Goal: Information Seeking & Learning: Learn about a topic

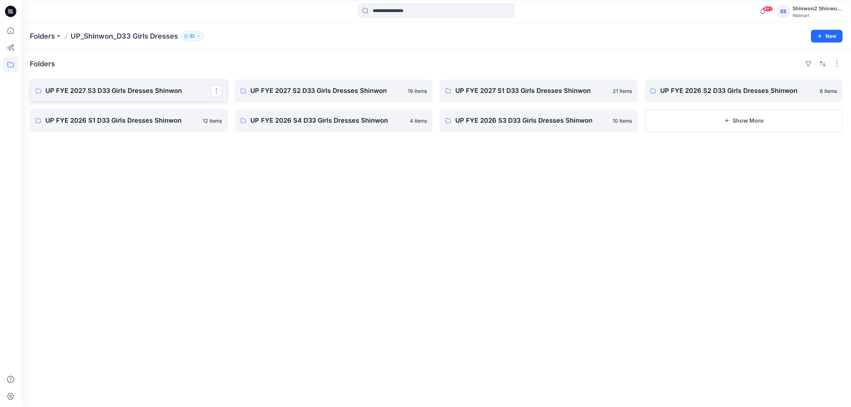
click at [121, 94] on p "UP FYE 2027 S3 D33 Girls Dresses Shinwon" at bounding box center [127, 91] width 165 height 10
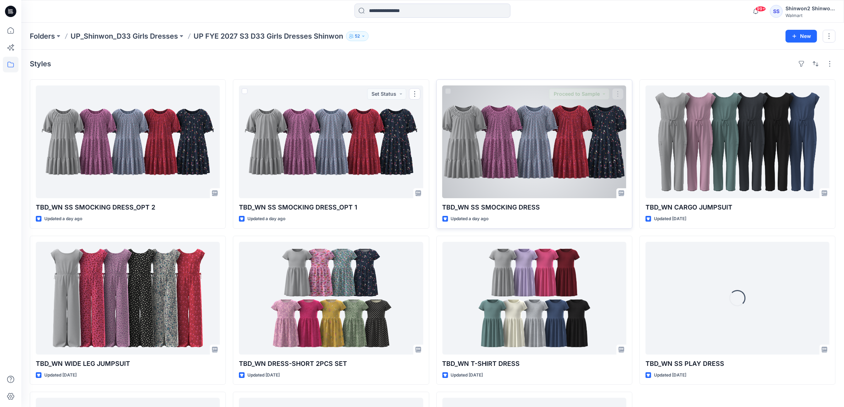
click at [529, 163] on div at bounding box center [534, 141] width 184 height 113
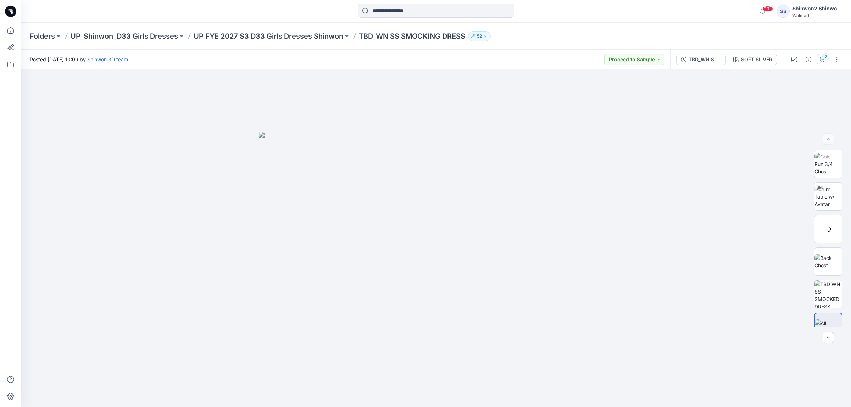
click at [825, 60] on div "2" at bounding box center [825, 56] width 7 height 7
click at [822, 59] on icon "button" at bounding box center [823, 60] width 6 height 6
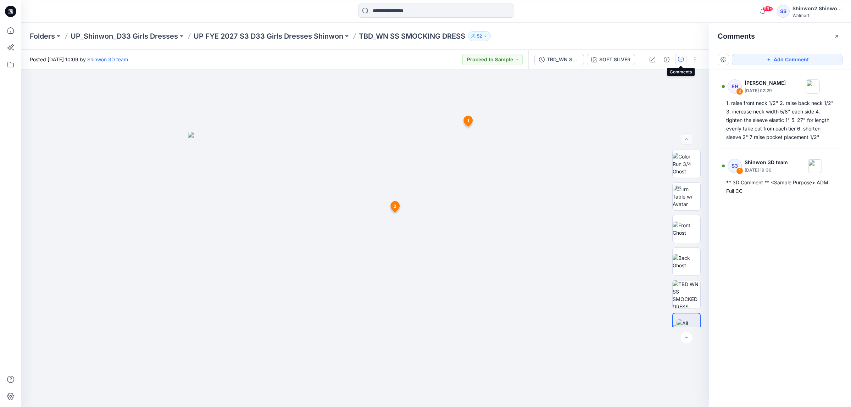
click at [621, 31] on div "Folders UP_Shinwon_D33 Girls Dresses UP FYE 2027 S3 D33 Girls Dresses Shinwon T…" at bounding box center [408, 36] width 757 height 10
click at [801, 274] on div "EH 2 [PERSON_NAME] [DATE] 02:29 1. raise front neck 1/2" 2. raise back neck 1/2…" at bounding box center [780, 224] width 142 height 311
click at [777, 247] on div "EH 2 [PERSON_NAME] [DATE] 02:29 1. raise front neck 1/2" 2. raise back neck 1/2…" at bounding box center [780, 224] width 142 height 311
click at [771, 241] on div "EH 2 [PERSON_NAME] [DATE] 02:29 1. raise front neck 1/2" 2. raise back neck 1/2…" at bounding box center [780, 224] width 142 height 311
click at [331, 36] on p "UP FYE 2027 S3 D33 Girls Dresses Shinwon" at bounding box center [269, 36] width 150 height 10
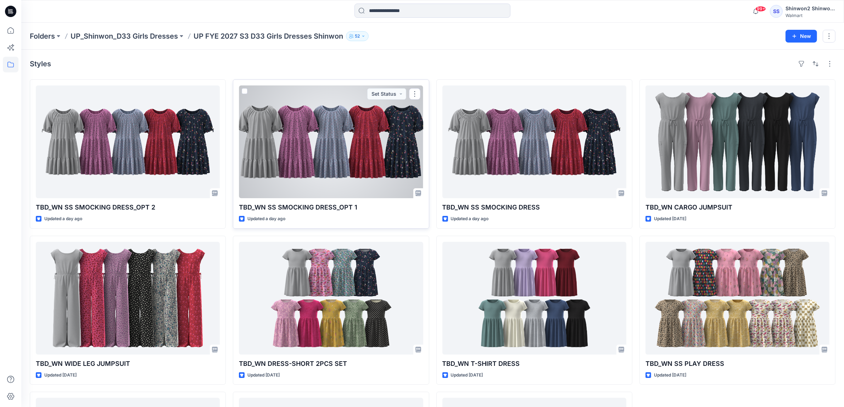
click at [370, 167] on div at bounding box center [331, 141] width 184 height 113
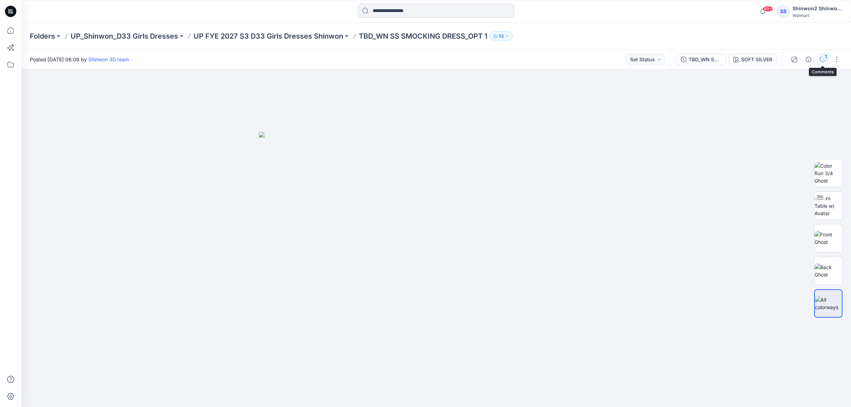
click at [820, 58] on icon "button" at bounding box center [823, 60] width 6 height 6
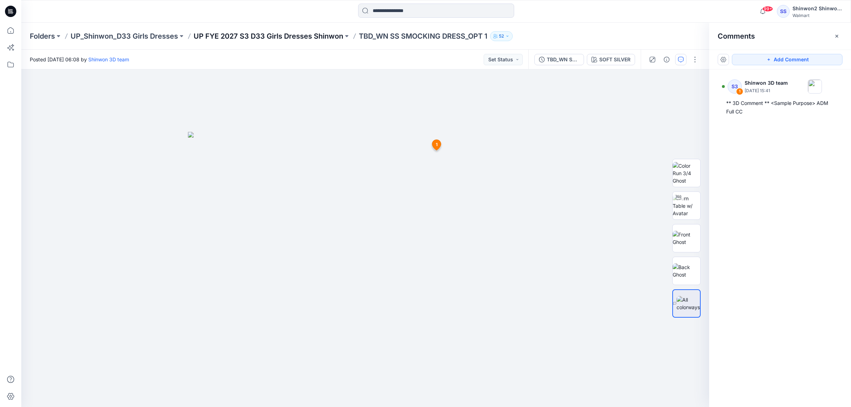
click at [303, 37] on p "UP FYE 2027 S3 D33 Girls Dresses Shinwon" at bounding box center [269, 36] width 150 height 10
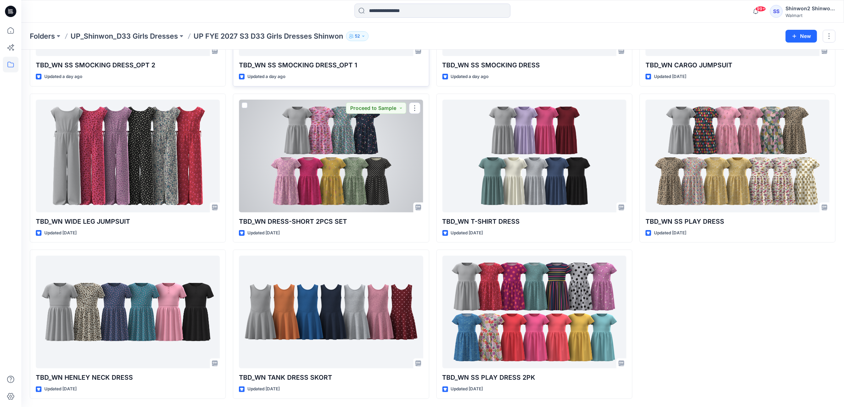
scroll to position [142, 0]
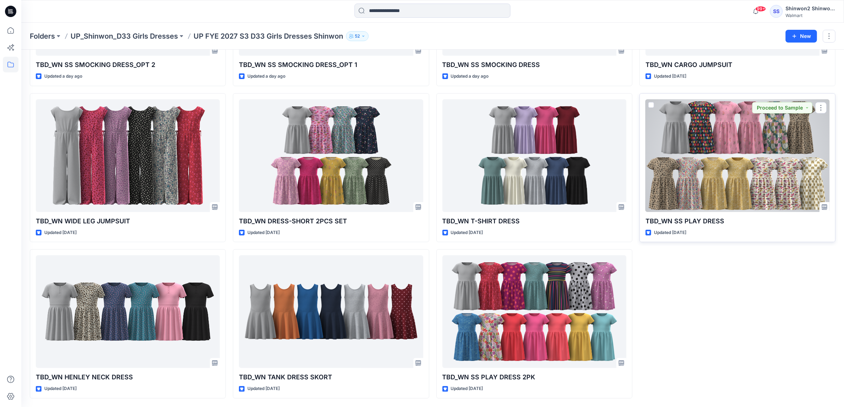
click at [762, 168] on div at bounding box center [737, 155] width 184 height 113
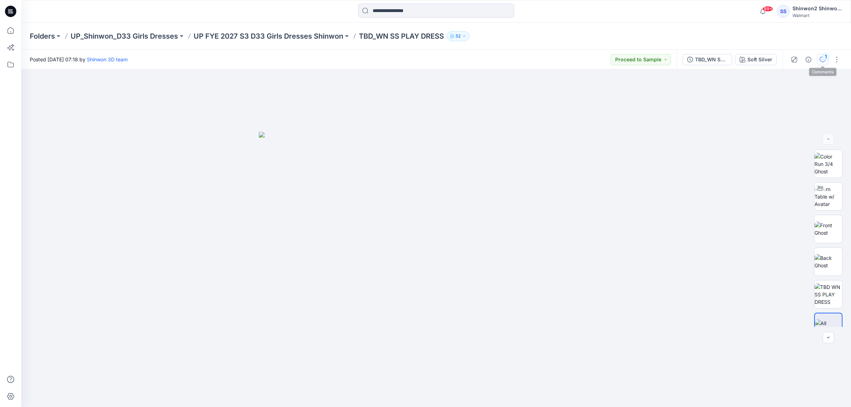
click at [821, 58] on icon "button" at bounding box center [823, 60] width 6 height 6
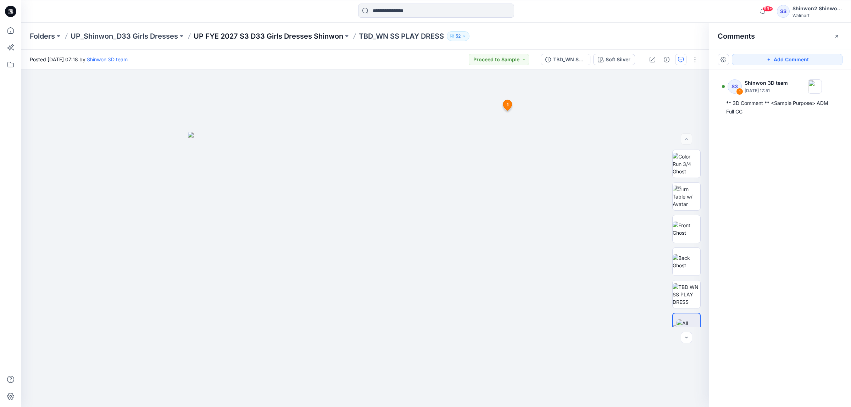
click at [317, 41] on p "UP FYE 2027 S3 D33 Girls Dresses Shinwon" at bounding box center [269, 36] width 150 height 10
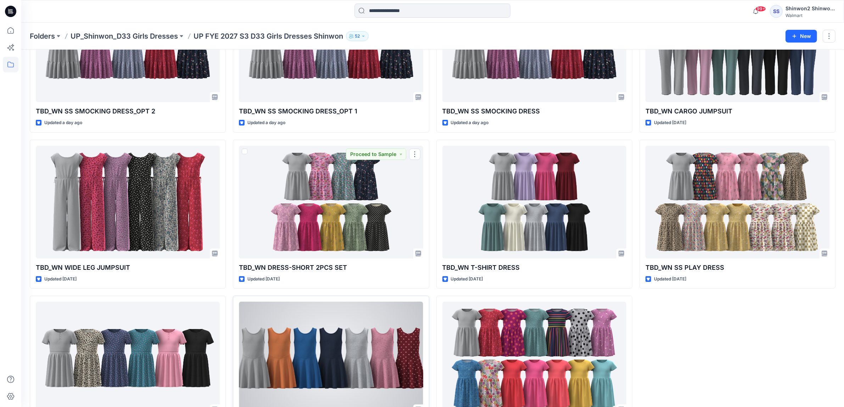
scroll to position [142, 0]
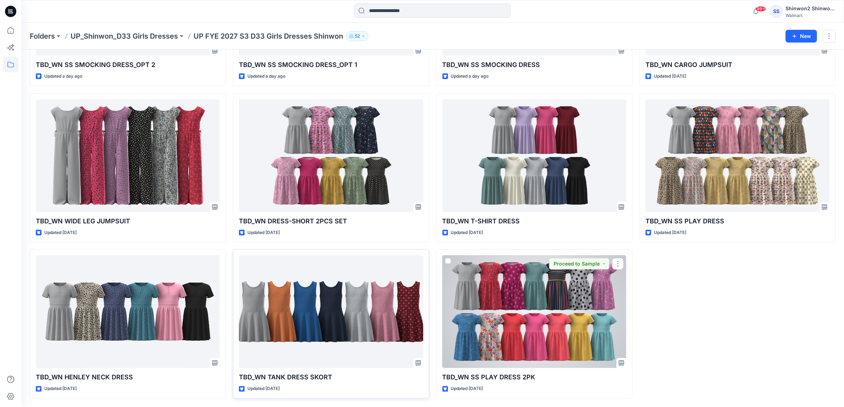
click at [316, 309] on div at bounding box center [331, 311] width 184 height 113
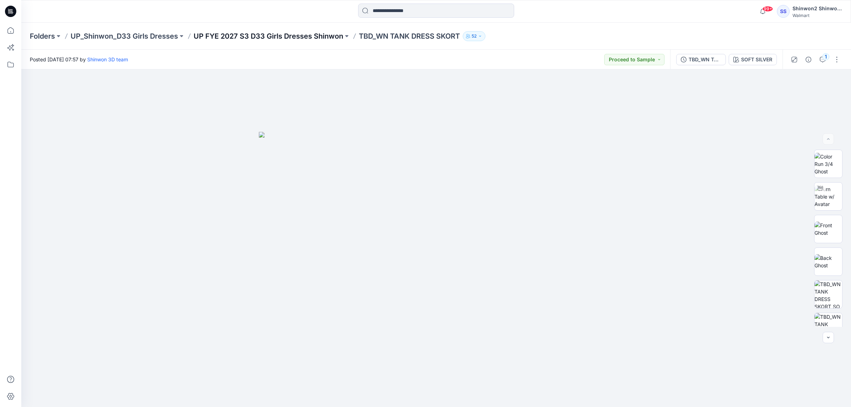
click at [289, 32] on p "UP FYE 2027 S3 D33 Girls Dresses Shinwon" at bounding box center [269, 36] width 150 height 10
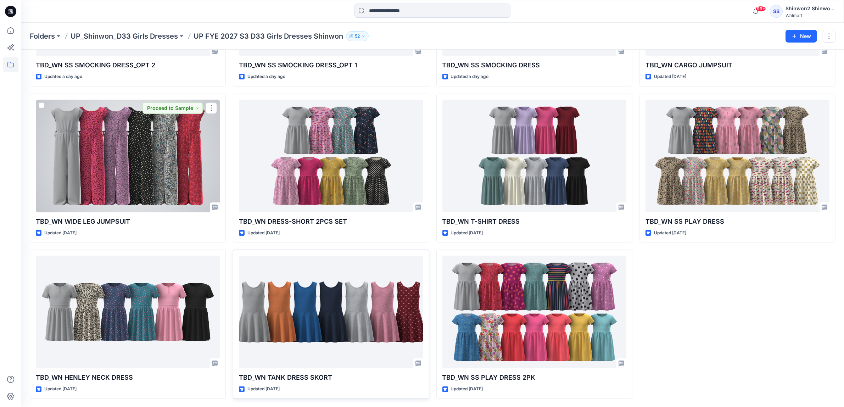
scroll to position [142, 0]
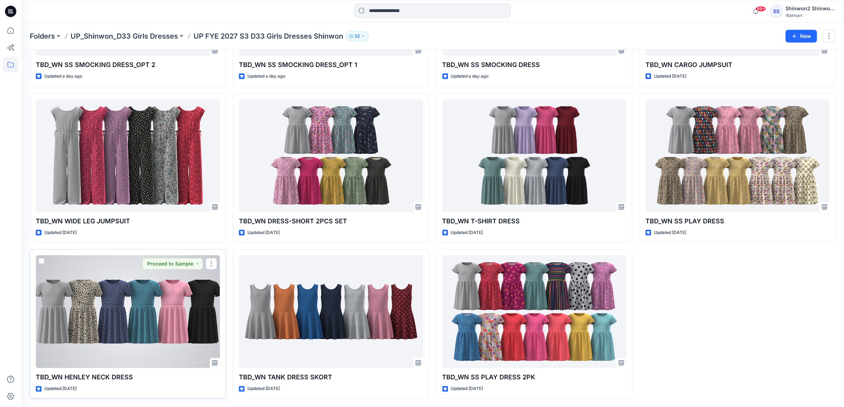
click at [160, 303] on div at bounding box center [128, 311] width 184 height 113
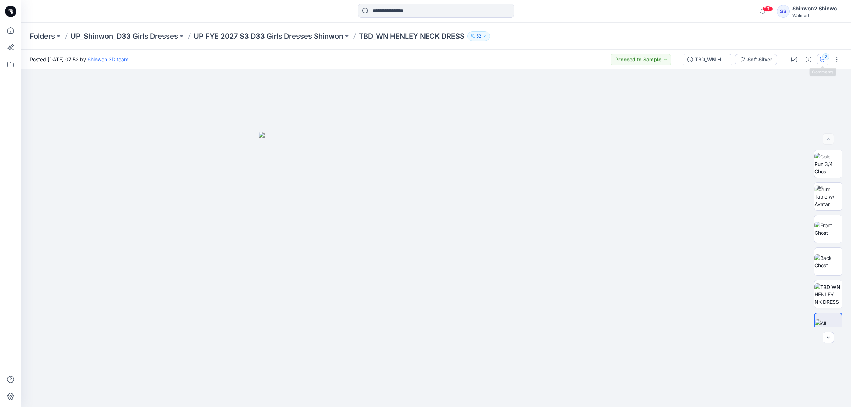
click at [821, 57] on icon "button" at bounding box center [823, 60] width 6 height 6
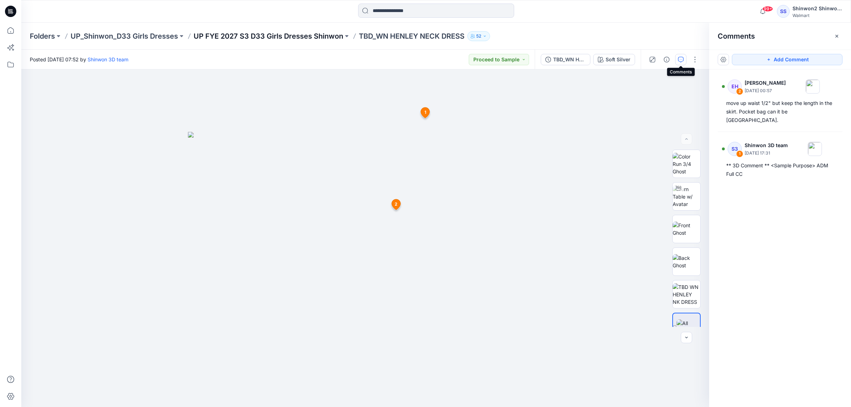
click at [319, 34] on p "UP FYE 2027 S3 D33 Girls Dresses Shinwon" at bounding box center [269, 36] width 150 height 10
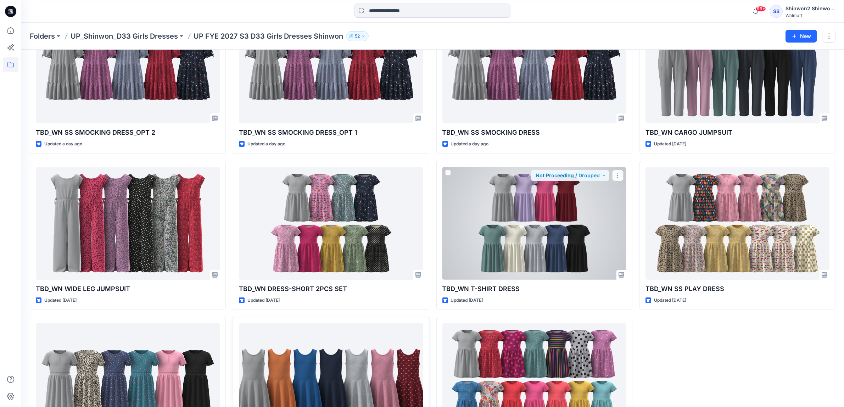
scroll to position [142, 0]
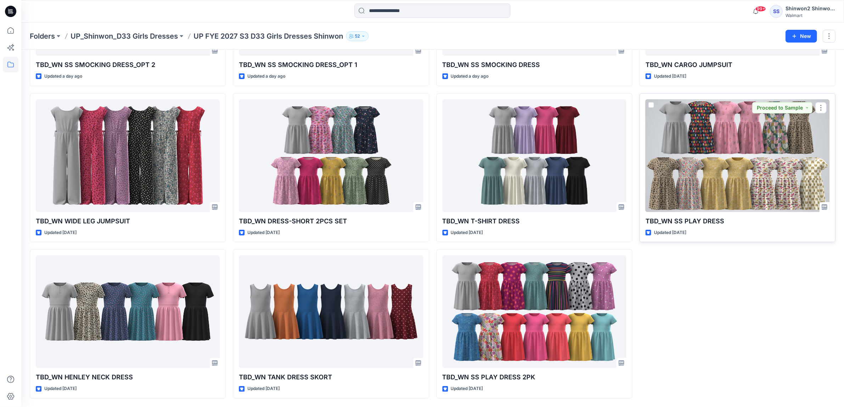
click at [726, 188] on div at bounding box center [737, 155] width 184 height 113
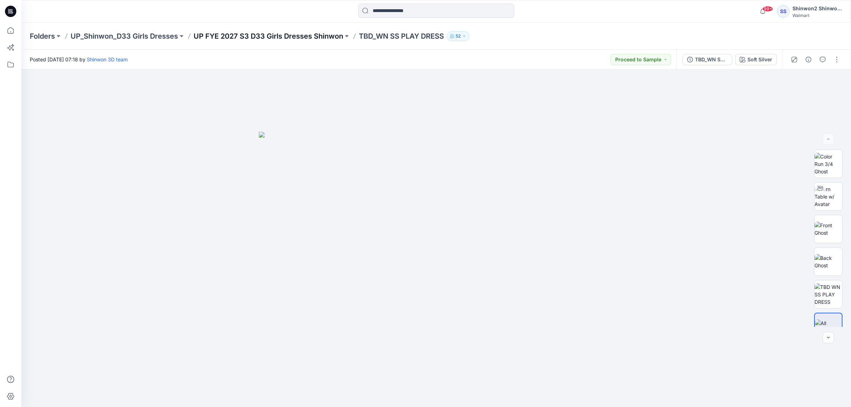
click at [326, 38] on p "UP FYE 2027 S3 D33 Girls Dresses Shinwon" at bounding box center [269, 36] width 150 height 10
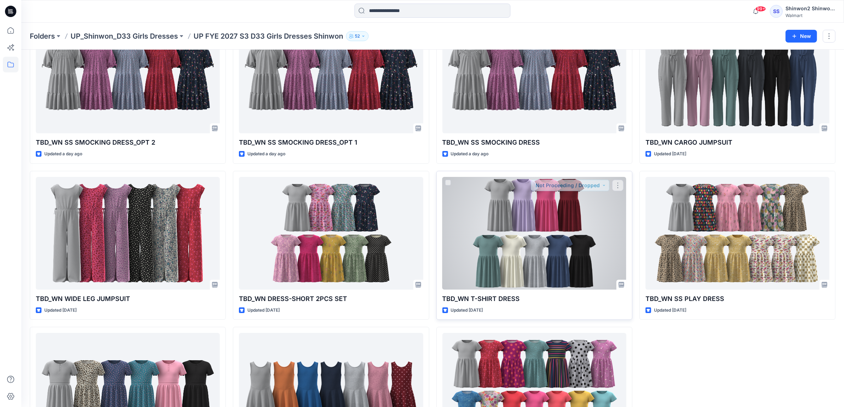
scroll to position [142, 0]
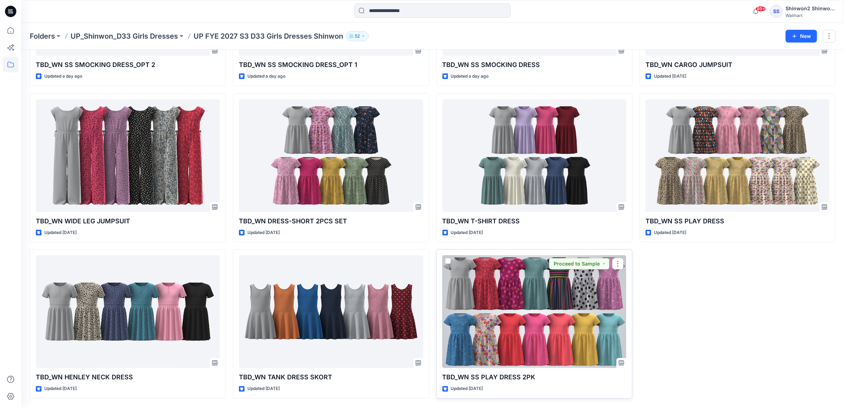
click at [511, 315] on div at bounding box center [534, 311] width 184 height 113
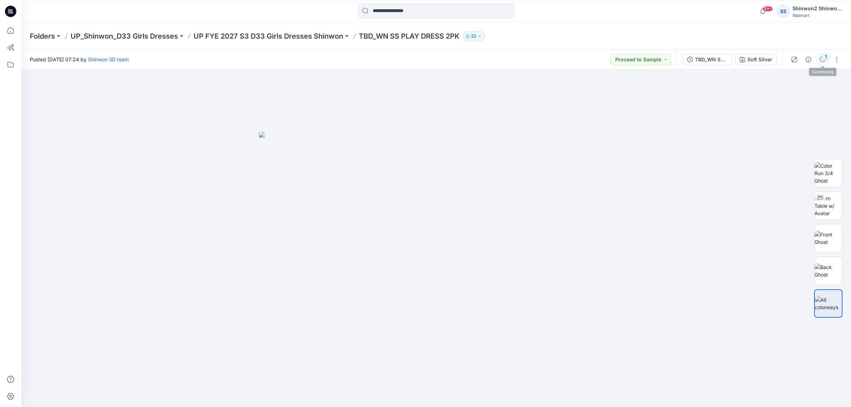
click at [823, 58] on div "1" at bounding box center [825, 56] width 7 height 7
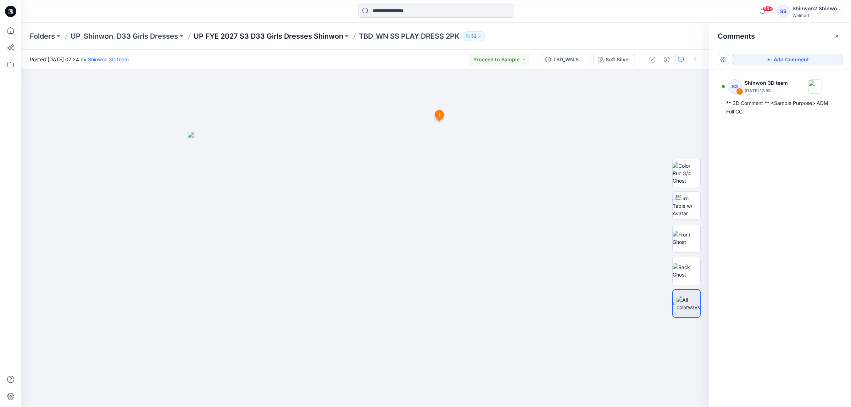
click at [298, 37] on p "UP FYE 2027 S3 D33 Girls Dresses Shinwon" at bounding box center [269, 36] width 150 height 10
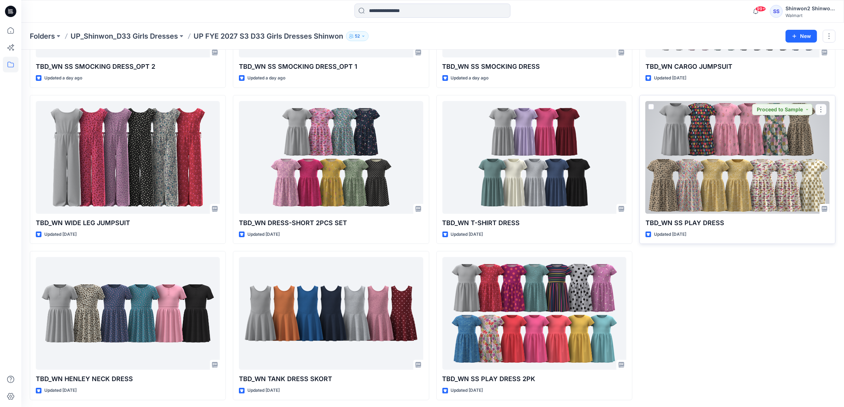
scroll to position [142, 0]
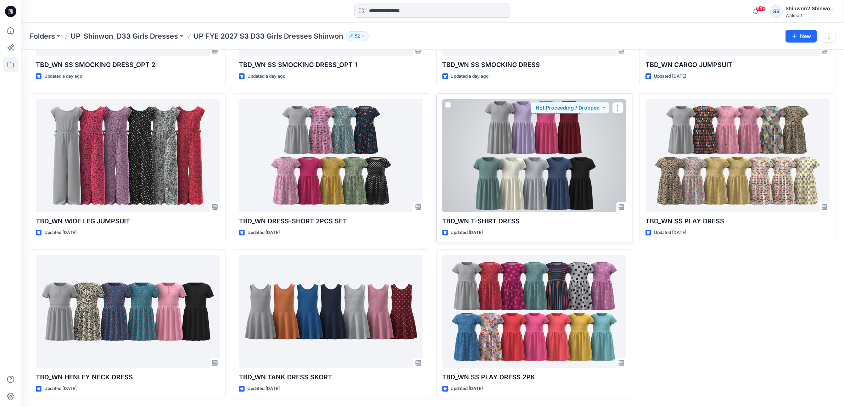
click at [575, 190] on div at bounding box center [534, 155] width 184 height 113
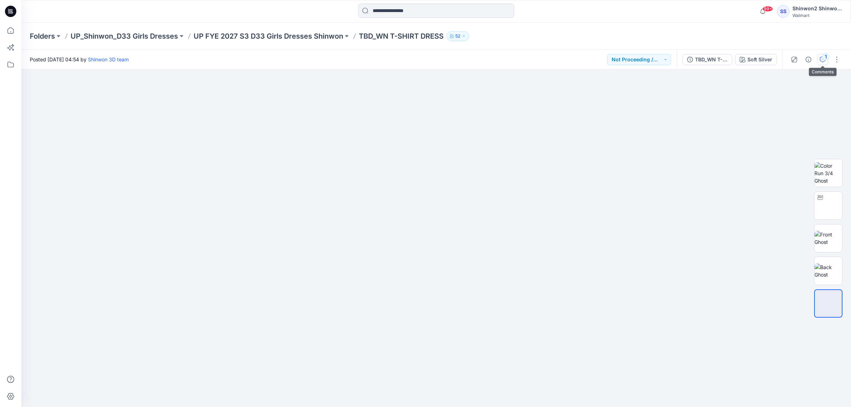
click at [824, 58] on div "1" at bounding box center [825, 56] width 7 height 7
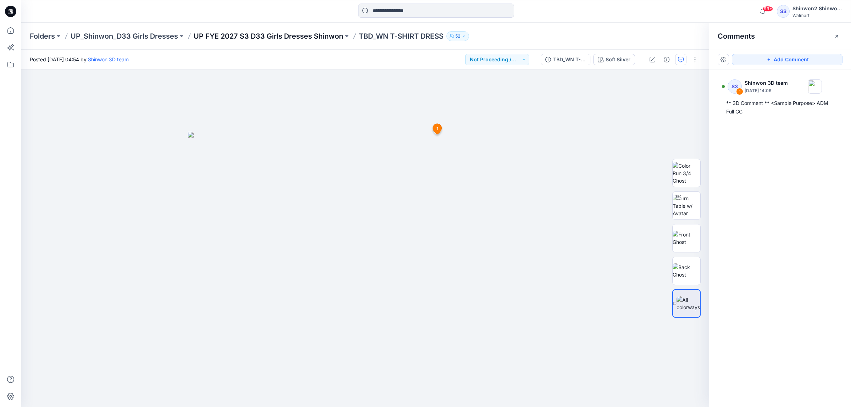
click at [273, 37] on p "UP FYE 2027 S3 D33 Girls Dresses Shinwon" at bounding box center [269, 36] width 150 height 10
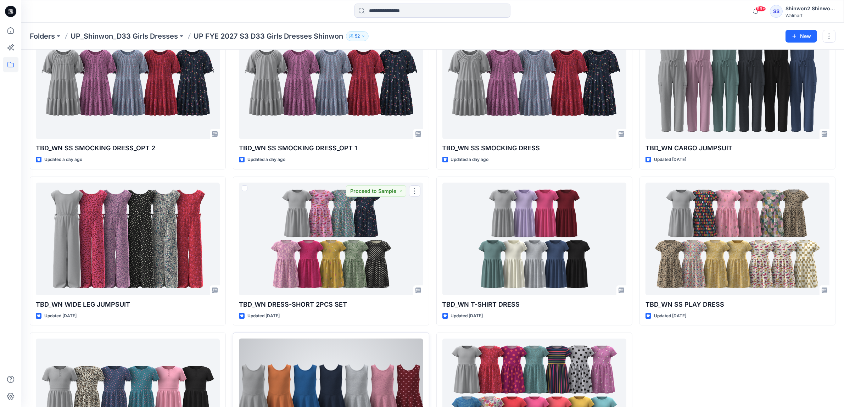
scroll to position [142, 0]
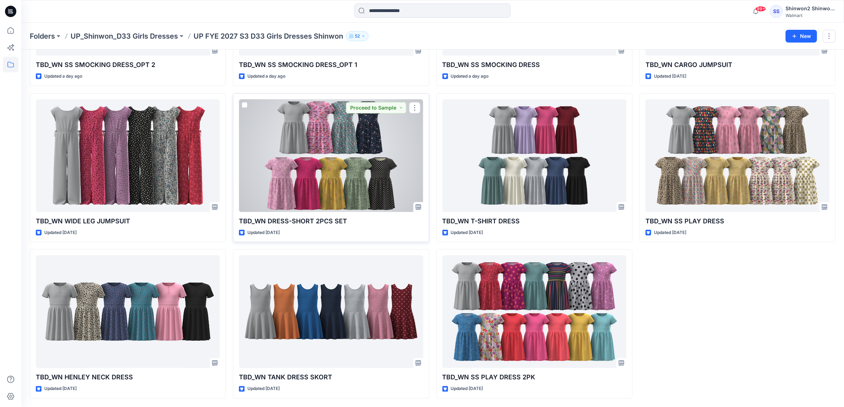
click at [314, 157] on div at bounding box center [331, 155] width 184 height 113
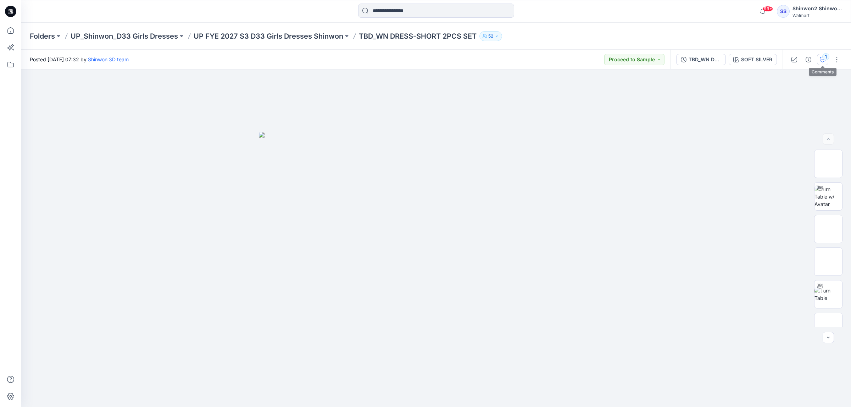
click at [823, 57] on div "1" at bounding box center [825, 56] width 7 height 7
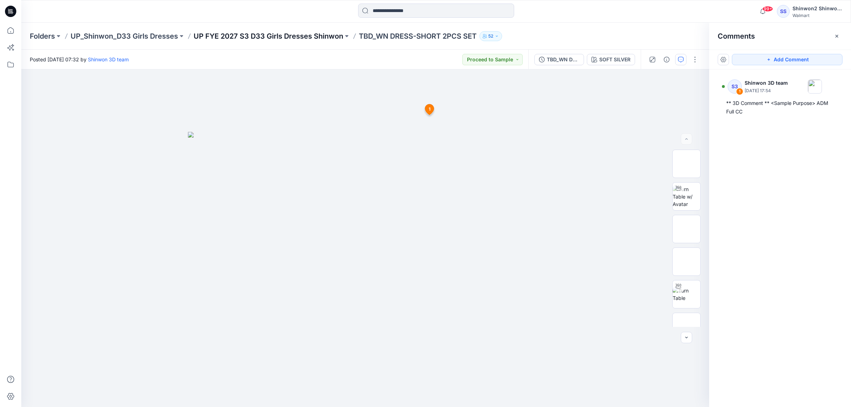
click at [272, 35] on p "UP FYE 2027 S3 D33 Girls Dresses Shinwon" at bounding box center [269, 36] width 150 height 10
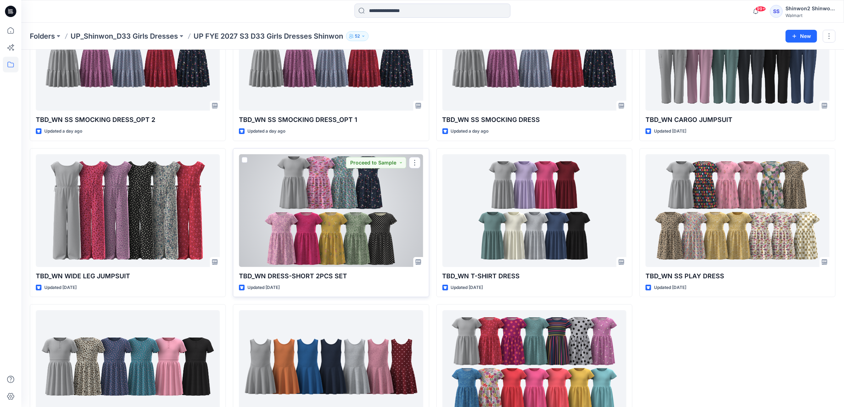
scroll to position [142, 0]
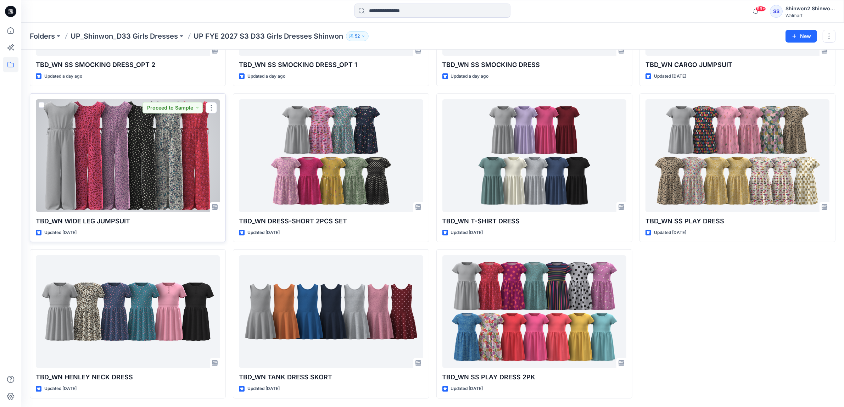
click at [123, 165] on div at bounding box center [128, 155] width 184 height 113
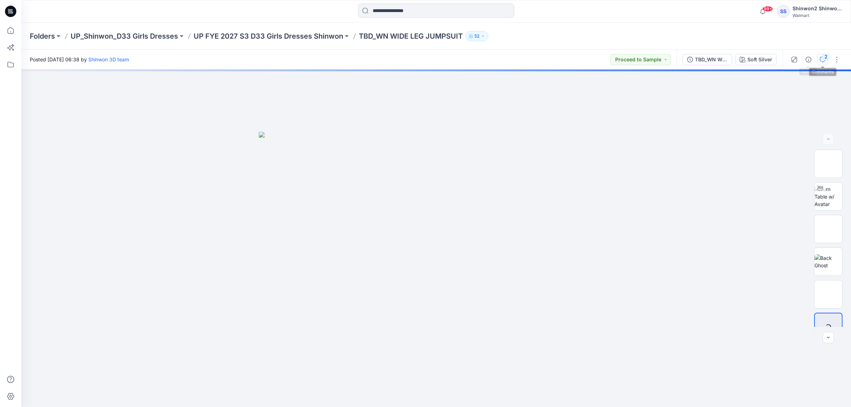
click at [821, 57] on icon "button" at bounding box center [823, 60] width 6 height 6
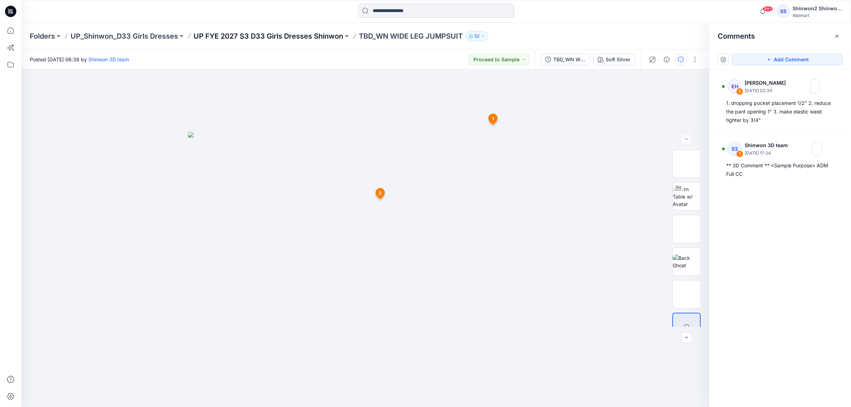
click at [322, 33] on p "UP FYE 2027 S3 D33 Girls Dresses Shinwon" at bounding box center [269, 36] width 150 height 10
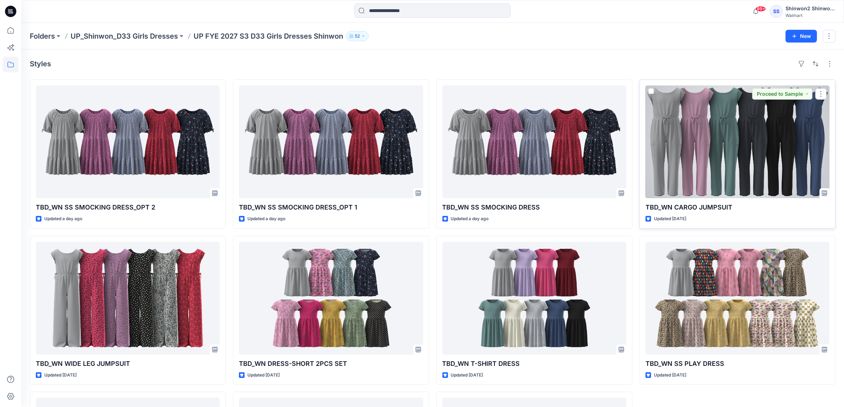
click at [743, 140] on div at bounding box center [737, 141] width 184 height 113
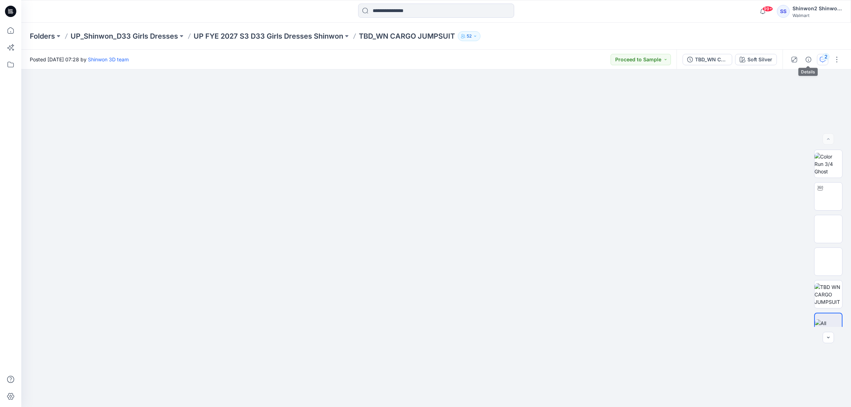
click at [818, 59] on button "2" at bounding box center [822, 59] width 11 height 11
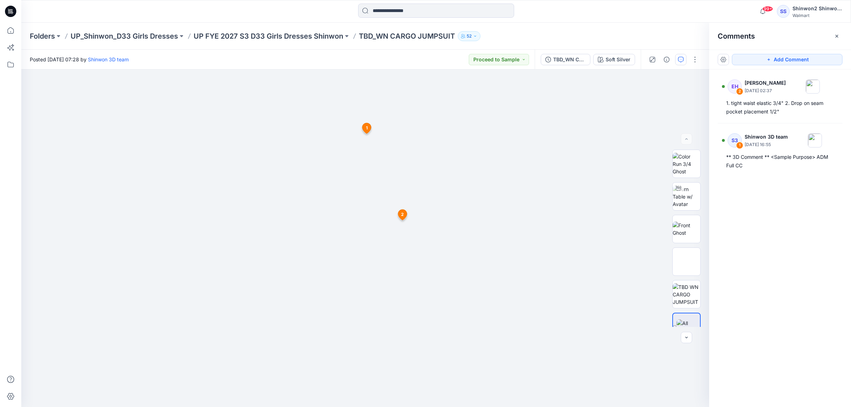
click at [340, 30] on div "Folders UP_Shinwon_D33 Girls Dresses UP FYE 2027 S3 D33 Girls Dresses Shinwon T…" at bounding box center [435, 36] width 829 height 27
click at [325, 36] on p "UP FYE 2027 S3 D33 Girls Dresses Shinwon" at bounding box center [269, 36] width 150 height 10
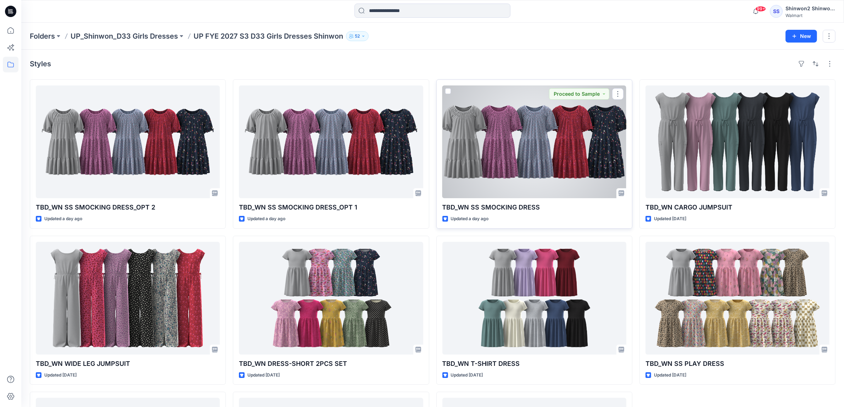
click at [559, 129] on div at bounding box center [534, 141] width 184 height 113
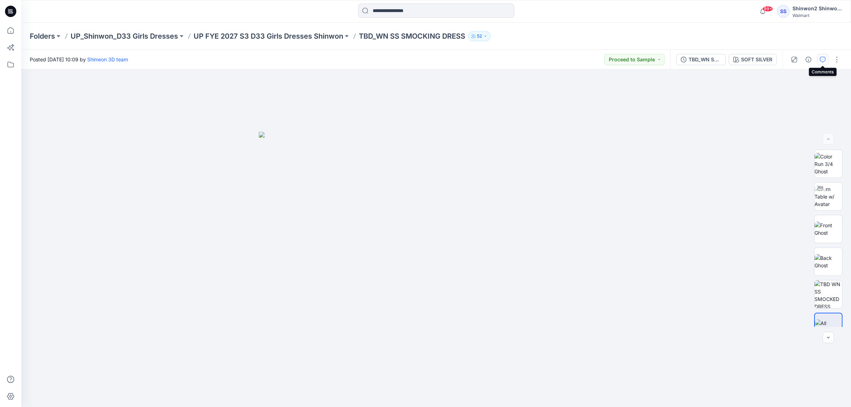
click at [822, 60] on icon "button" at bounding box center [823, 60] width 6 height 6
